Goal: Task Accomplishment & Management: Use online tool/utility

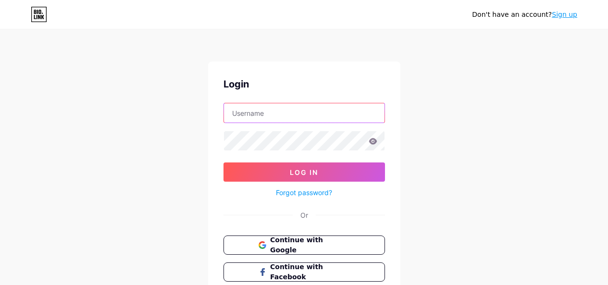
click at [275, 112] on input "text" at bounding box center [304, 112] width 161 height 19
type input "arifkatsu"
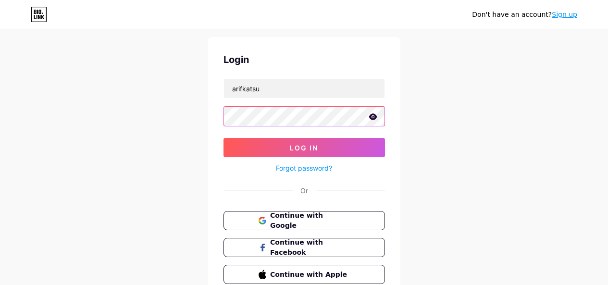
scroll to position [48, 0]
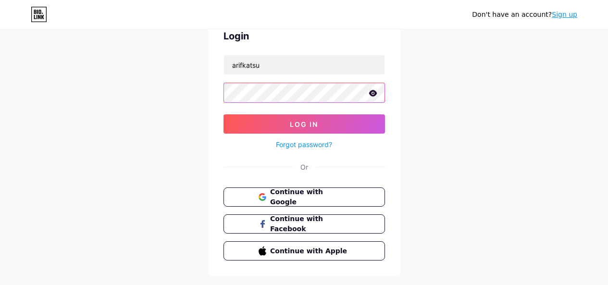
click at [223, 114] on button "Log In" at bounding box center [303, 123] width 161 height 19
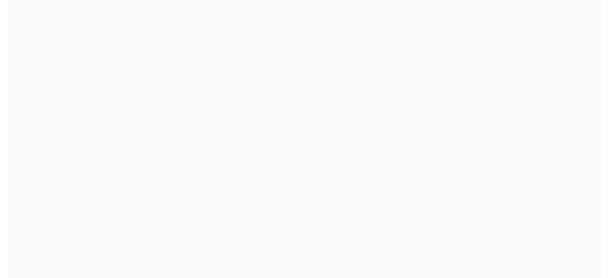
scroll to position [0, 0]
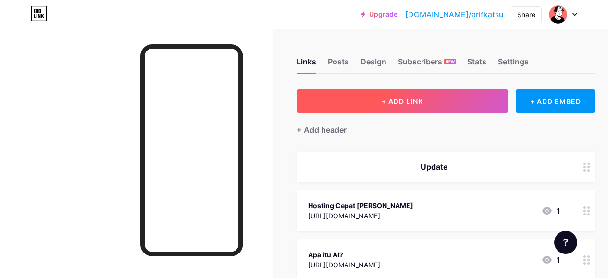
click at [460, 106] on button "+ ADD LINK" at bounding box center [402, 100] width 211 height 23
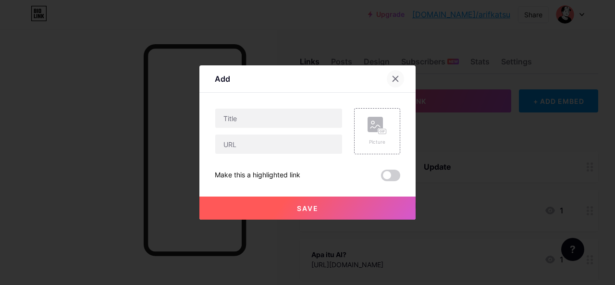
click at [395, 73] on div at bounding box center [395, 78] width 17 height 17
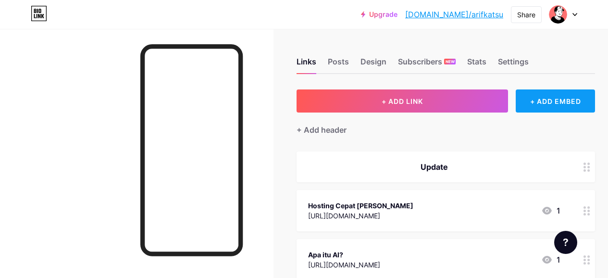
click at [543, 101] on div "+ ADD EMBED" at bounding box center [555, 100] width 79 height 23
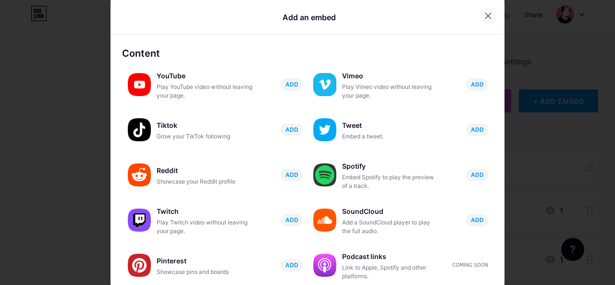
click at [486, 18] on icon at bounding box center [488, 15] width 5 height 5
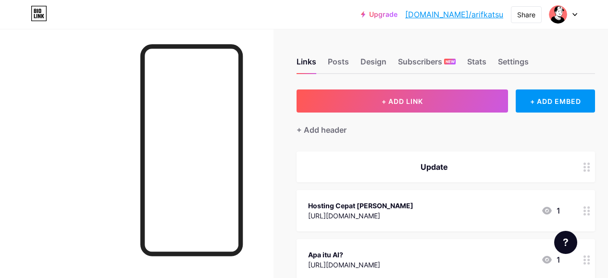
click at [60, 119] on div at bounding box center [136, 168] width 273 height 278
drag, startPoint x: 60, startPoint y: 119, endPoint x: 25, endPoint y: 94, distance: 42.3
click at [25, 94] on div at bounding box center [136, 168] width 273 height 278
click at [91, 112] on div at bounding box center [136, 168] width 273 height 278
click at [546, 106] on div "+ ADD EMBED" at bounding box center [555, 100] width 79 height 23
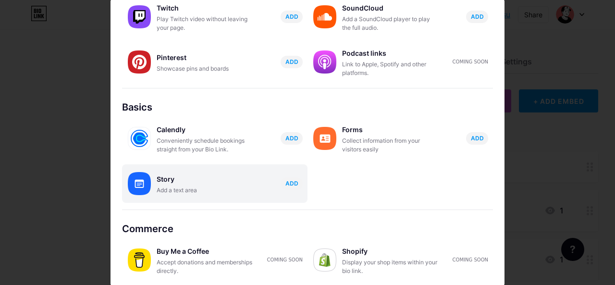
scroll to position [204, 0]
click at [204, 182] on div "Story" at bounding box center [205, 178] width 96 height 13
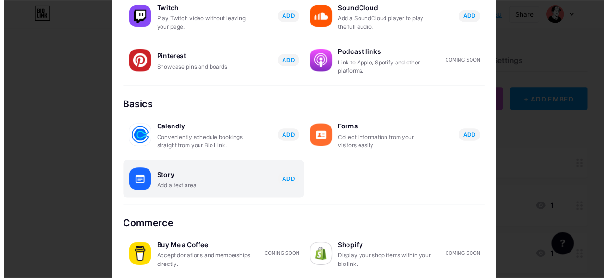
scroll to position [0, 0]
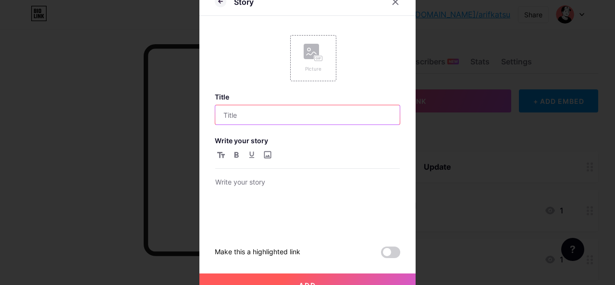
click at [257, 117] on input "text" at bounding box center [307, 114] width 185 height 19
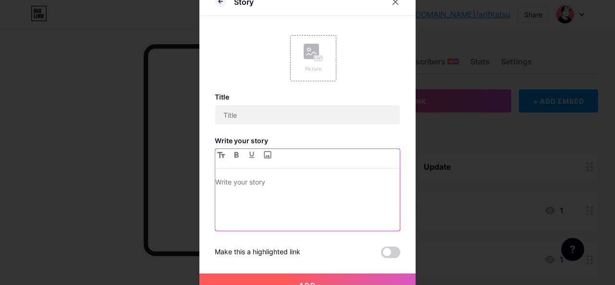
click at [247, 201] on div at bounding box center [307, 203] width 185 height 54
click at [248, 185] on p at bounding box center [307, 182] width 185 height 13
click at [393, 2] on icon at bounding box center [395, 2] width 5 height 5
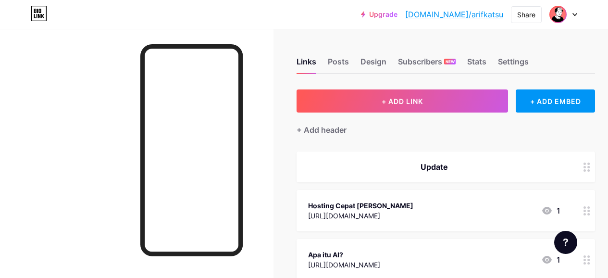
click at [560, 17] on img at bounding box center [557, 14] width 15 height 15
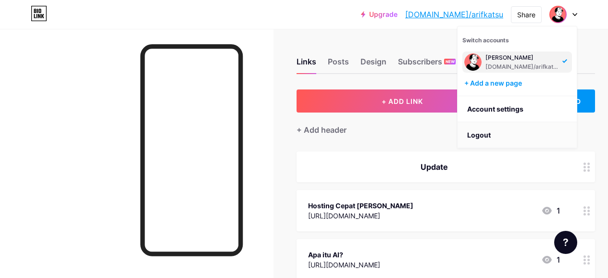
click at [497, 134] on li "Logout" at bounding box center [517, 135] width 119 height 26
click at [478, 136] on li "Logout" at bounding box center [517, 135] width 119 height 26
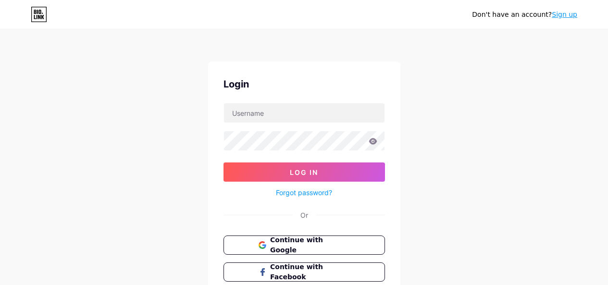
click at [28, 167] on div "Don't have an account? Sign up Login Log In Forgot password? Or Continue with G…" at bounding box center [304, 177] width 608 height 355
